Goal: Check status

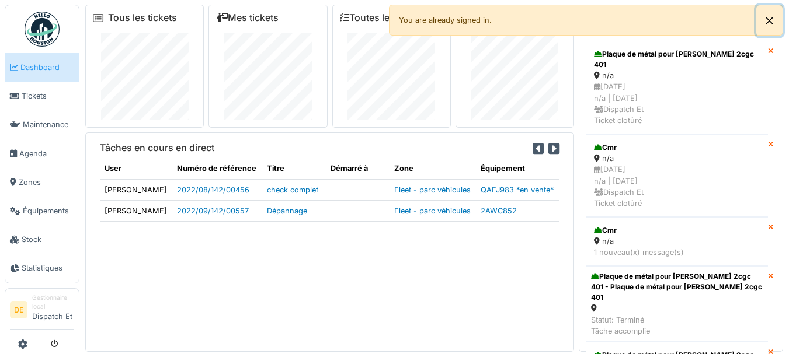
click at [767, 25] on button "Close" at bounding box center [769, 20] width 26 height 31
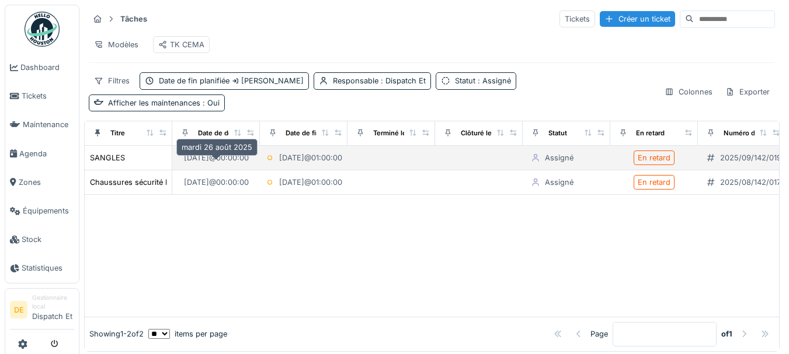
drag, startPoint x: 217, startPoint y: 169, endPoint x: 193, endPoint y: 175, distance: 24.1
click at [193, 171] on td "[DATE] 00:00:00" at bounding box center [216, 158] width 88 height 25
click at [187, 164] on div "[DATE] 00:00:00" at bounding box center [216, 157] width 65 height 11
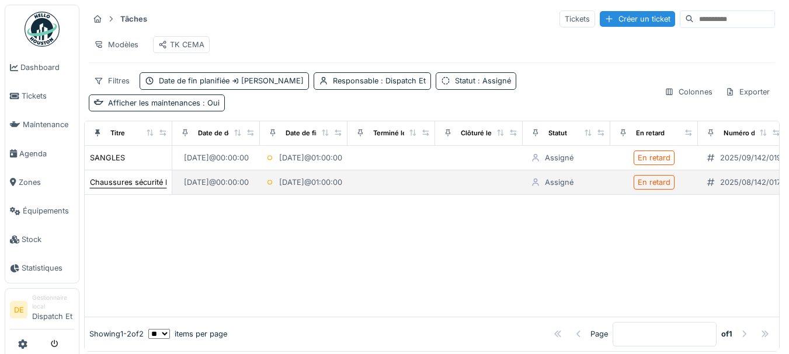
click at [152, 188] on div "Chaussures sécurité bloc cmr" at bounding box center [143, 182] width 106 height 11
